Goal: Book appointment/travel/reservation

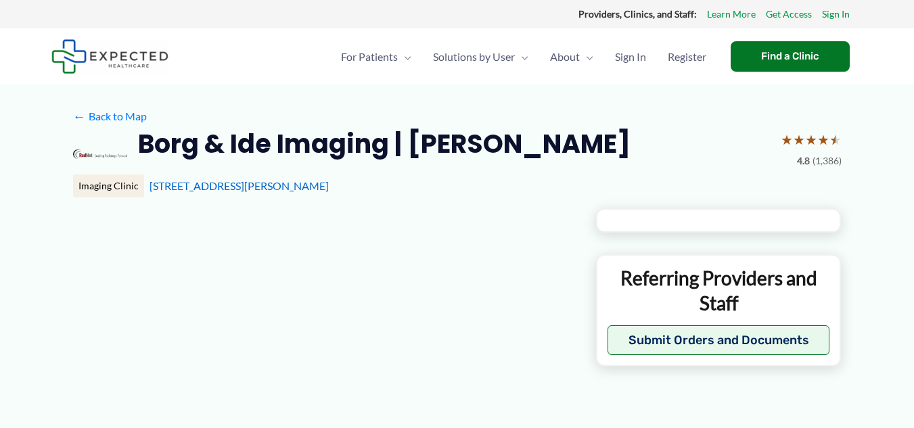
type input "**********"
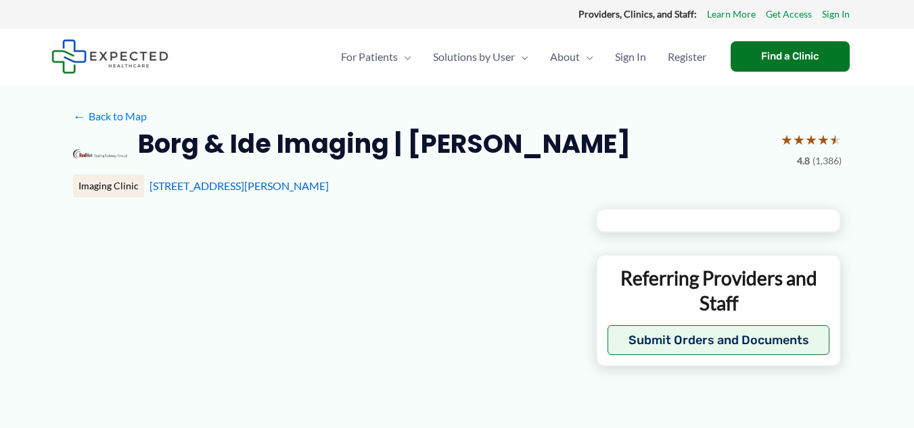
type input "**********"
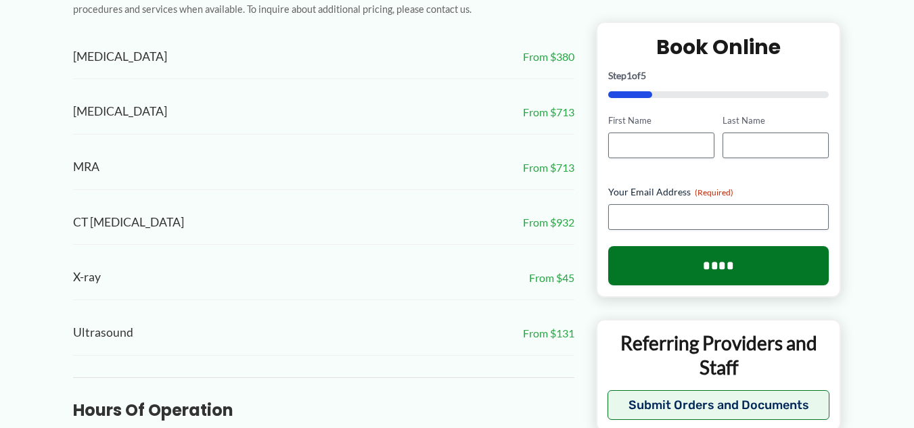
scroll to position [744, 0]
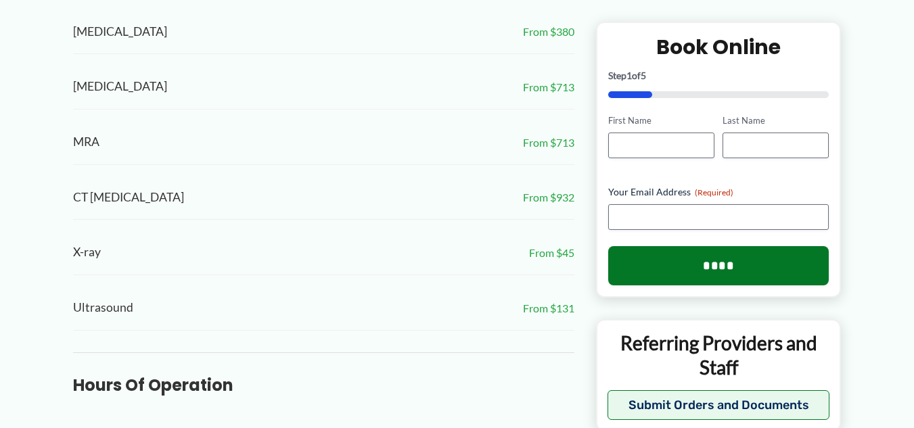
drag, startPoint x: 164, startPoint y: 321, endPoint x: 162, endPoint y: 328, distance: 7.9
click at [162, 275] on div "X-ray From $45" at bounding box center [323, 253] width 501 height 45
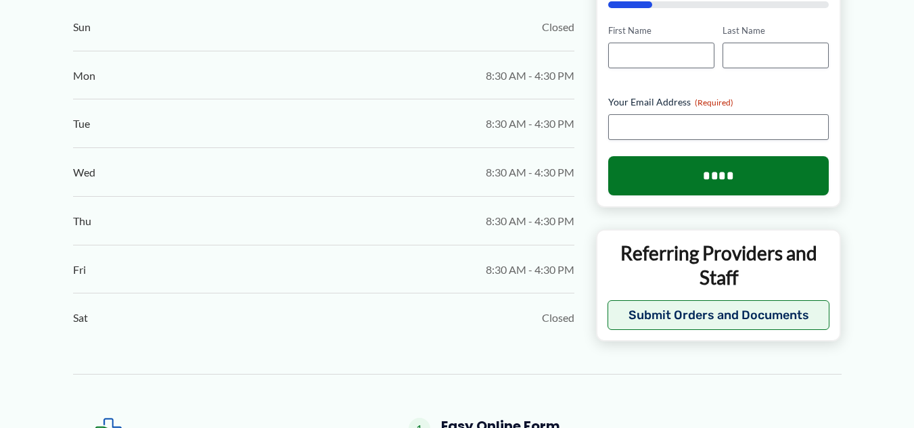
scroll to position [1217, 0]
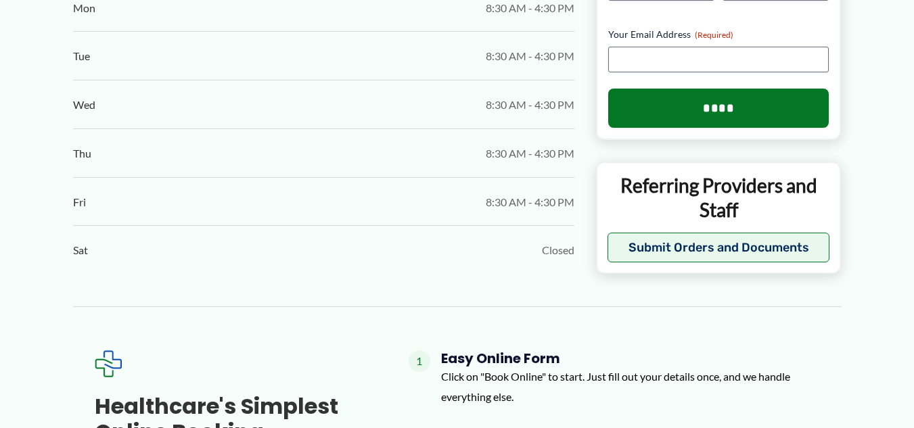
click at [305, 178] on div "Thu 8:30 AM - 4:30 PM" at bounding box center [323, 154] width 501 height 48
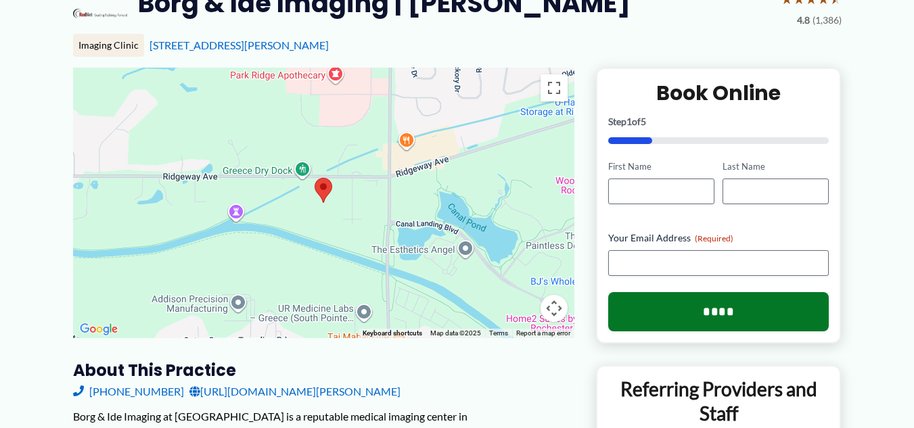
scroll to position [0, 0]
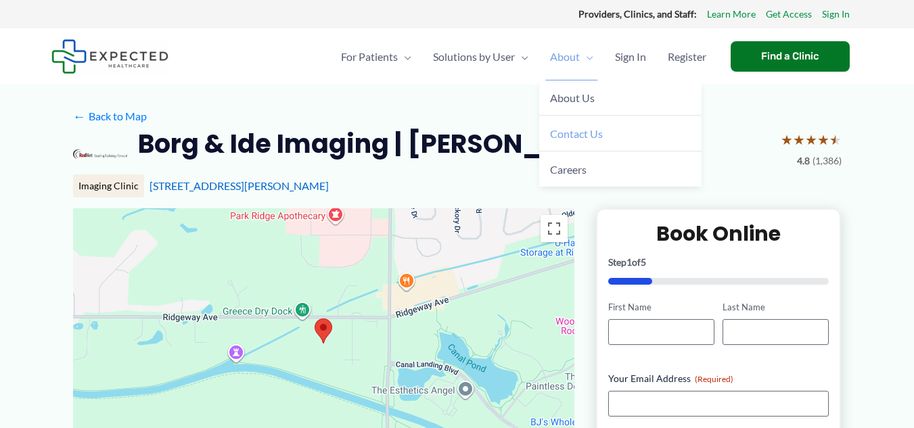
click at [565, 140] on span "Contact Us" at bounding box center [576, 133] width 53 height 13
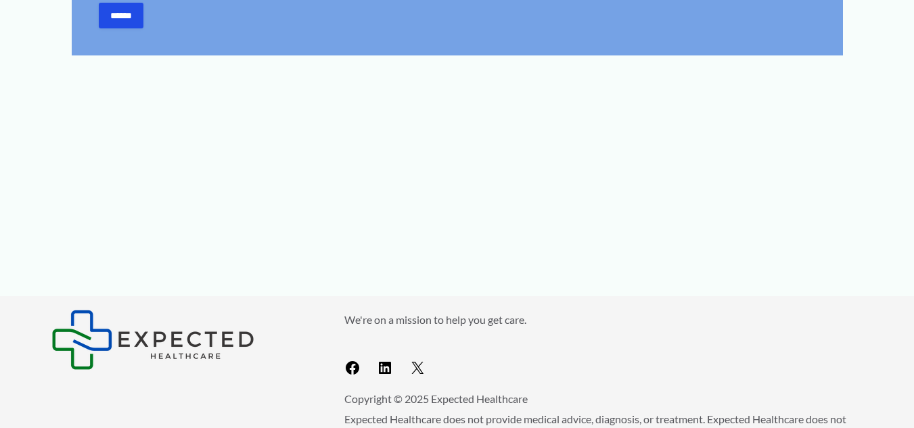
scroll to position [812, 0]
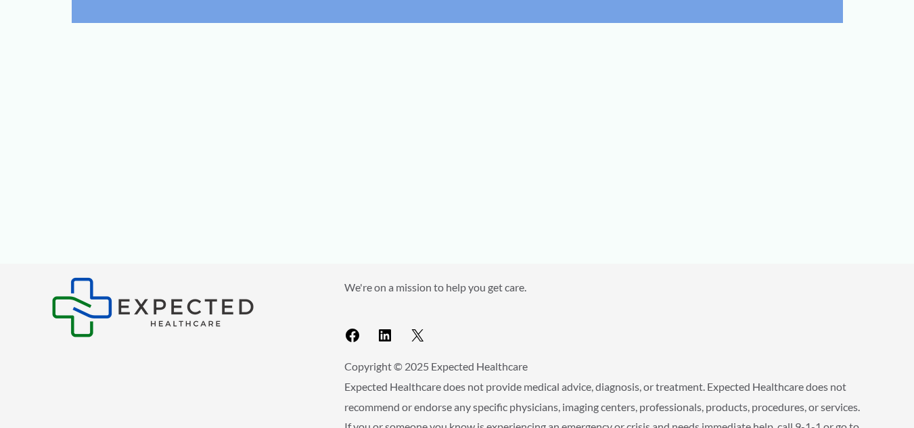
click at [567, 350] on ul "Facebook LinkedIn X" at bounding box center [603, 338] width 519 height 22
